Goal: Task Accomplishment & Management: Use online tool/utility

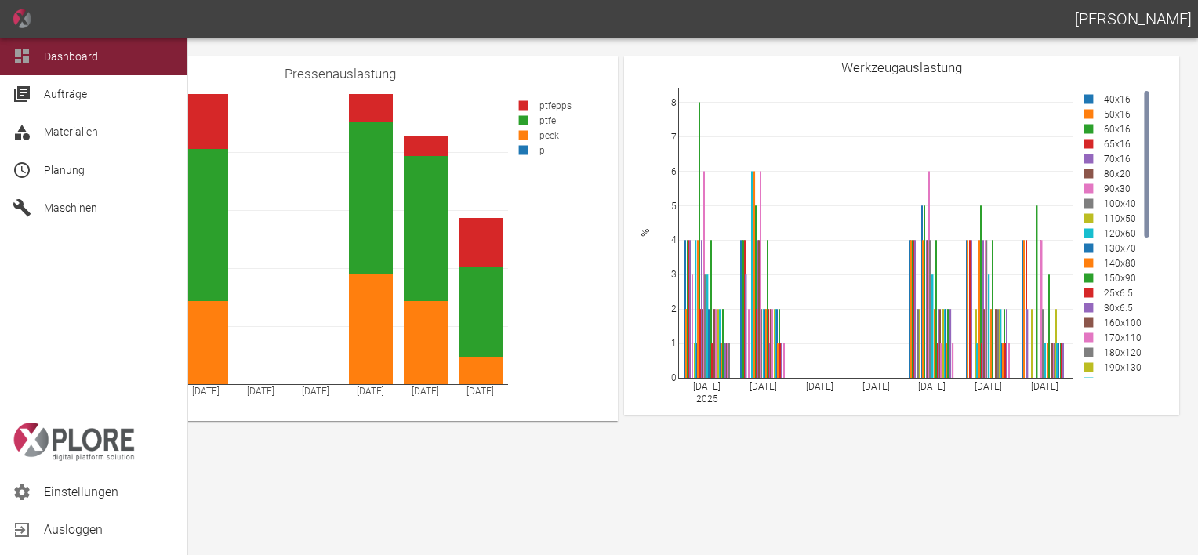
click at [46, 161] on span "Planung" at bounding box center [109, 170] width 131 height 19
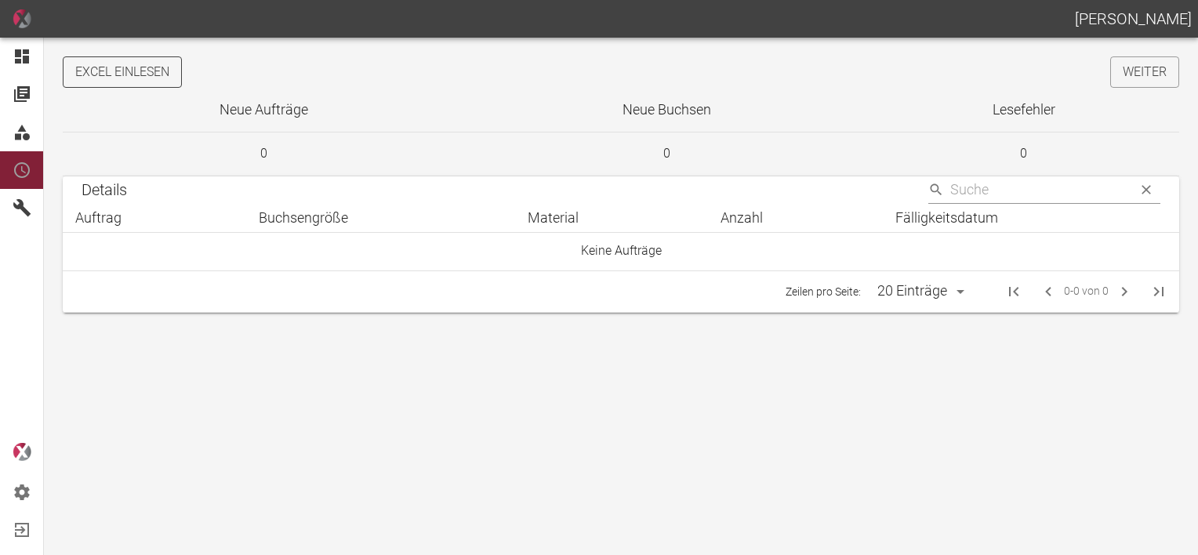
click at [147, 61] on button "Excel einlesen" at bounding box center [122, 71] width 119 height 31
drag, startPoint x: 1117, startPoint y: 74, endPoint x: 33, endPoint y: 60, distance: 1083.7
click at [1117, 74] on link "Weiter" at bounding box center [1144, 71] width 69 height 31
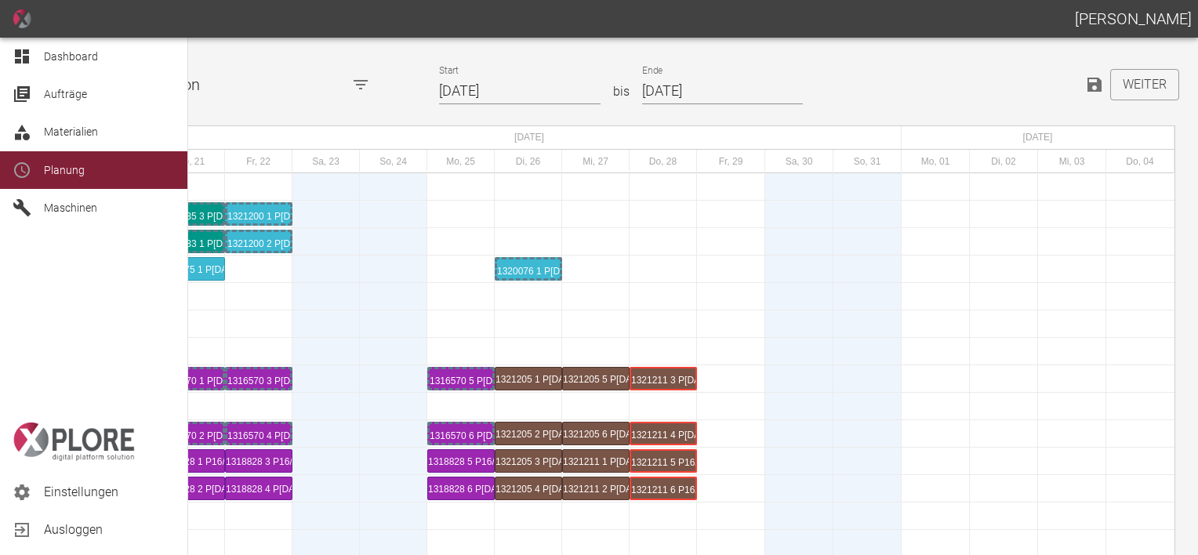
click at [28, 54] on icon at bounding box center [22, 56] width 19 height 19
